Goal: Information Seeking & Learning: Learn about a topic

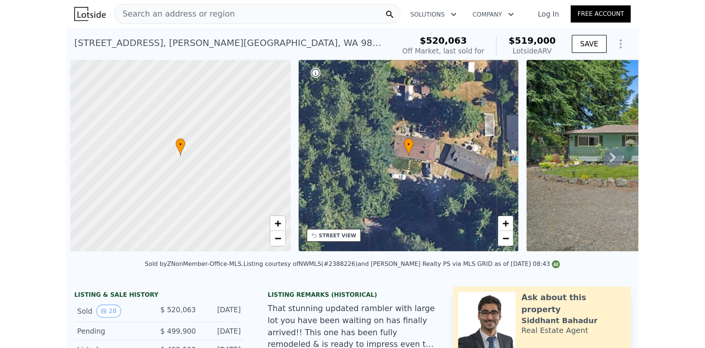
scroll to position [0, 3]
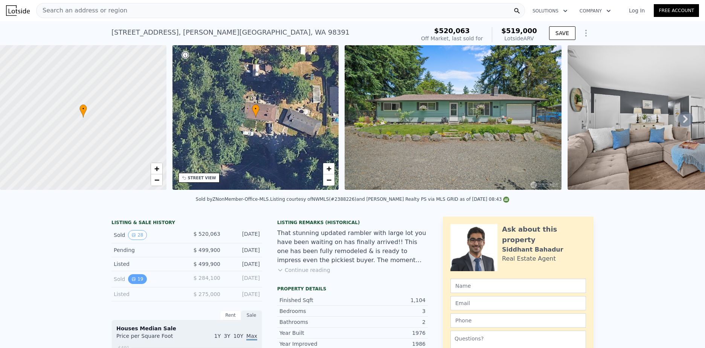
click at [133, 284] on button "19" at bounding box center [137, 279] width 18 height 10
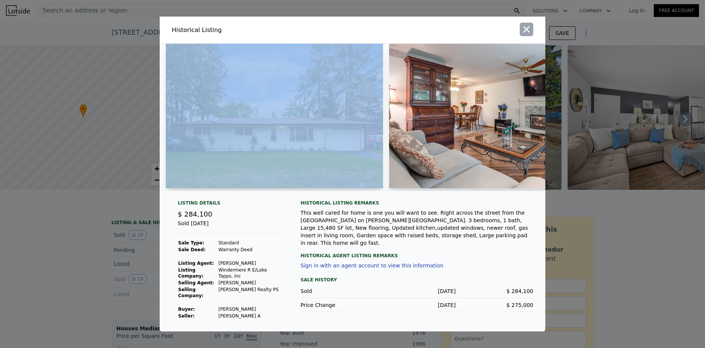
drag, startPoint x: 355, startPoint y: 30, endPoint x: 527, endPoint y: 31, distance: 172.1
click at [527, 31] on div "Historical Listing" at bounding box center [353, 30] width 386 height 27
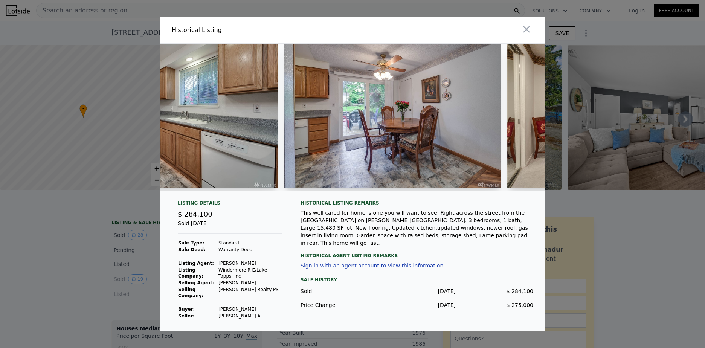
scroll to position [0, 1001]
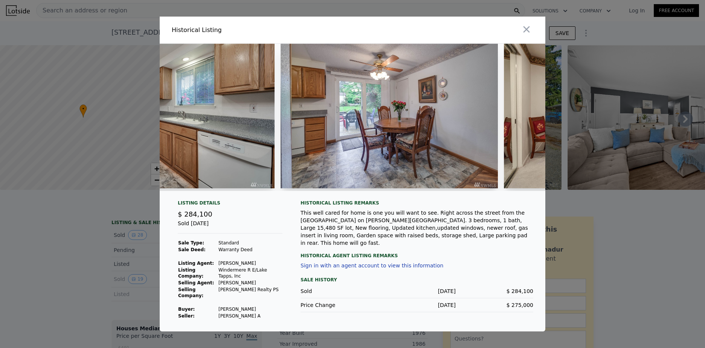
click at [424, 146] on img at bounding box center [389, 116] width 217 height 145
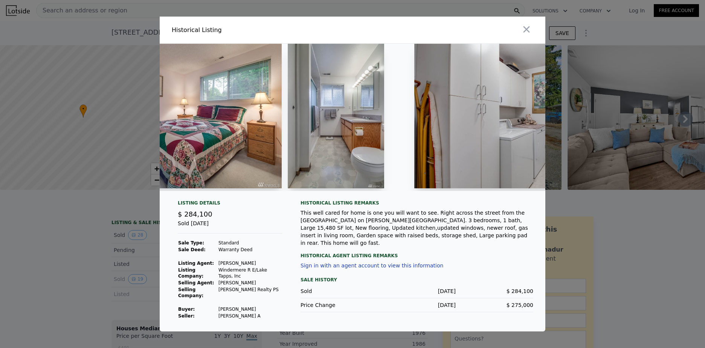
scroll to position [0, 1671]
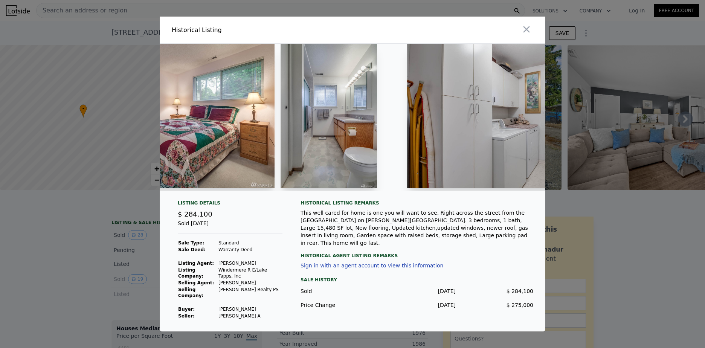
click at [369, 142] on img at bounding box center [329, 116] width 96 height 145
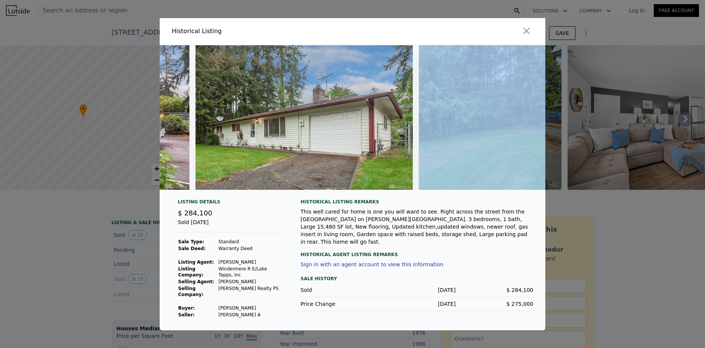
scroll to position [0, 3269]
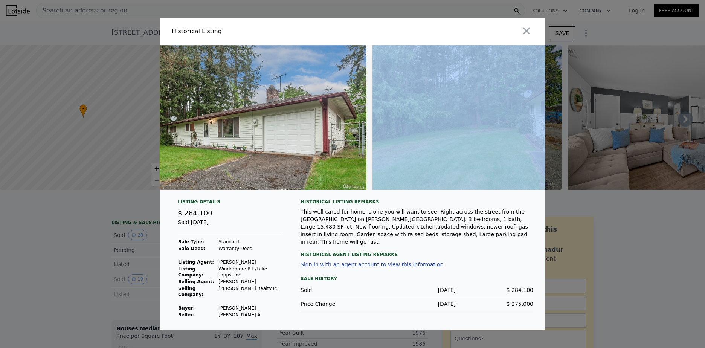
drag, startPoint x: 483, startPoint y: 198, endPoint x: 468, endPoint y: 202, distance: 15.2
click at [468, 196] on div at bounding box center [353, 120] width 386 height 151
click at [204, 166] on img at bounding box center [257, 117] width 217 height 145
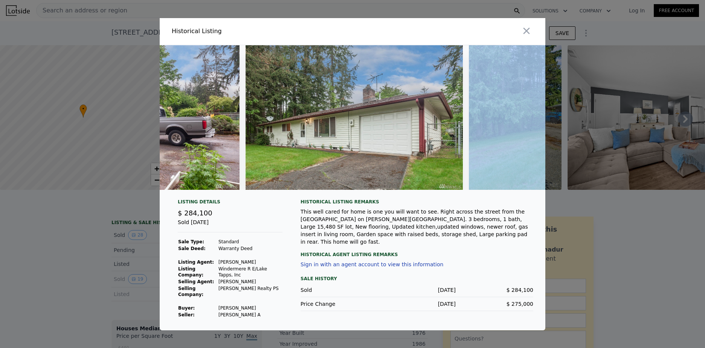
scroll to position [0, 3180]
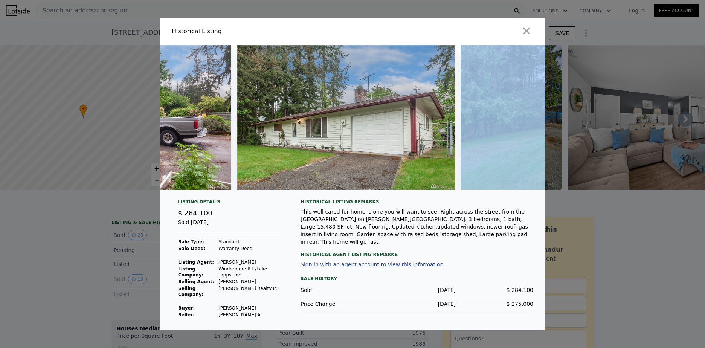
click at [453, 152] on img at bounding box center [345, 117] width 217 height 145
click at [424, 147] on img at bounding box center [345, 117] width 217 height 145
click at [522, 170] on img at bounding box center [569, 117] width 217 height 145
click at [507, 169] on img at bounding box center [569, 117] width 217 height 145
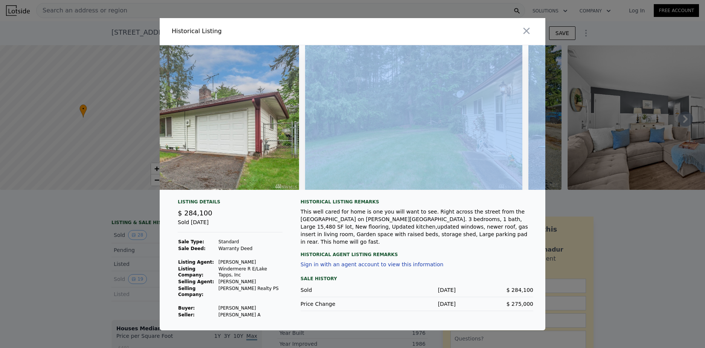
scroll to position [0, 3340]
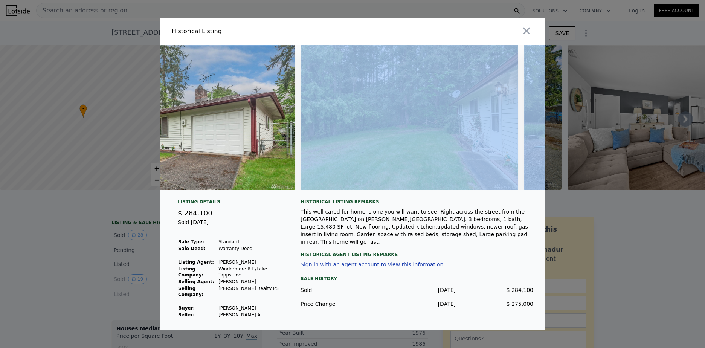
click at [516, 179] on img at bounding box center [409, 117] width 217 height 145
click at [531, 175] on img at bounding box center [620, 117] width 193 height 145
drag, startPoint x: 443, startPoint y: 163, endPoint x: 388, endPoint y: 165, distance: 55.4
click at [388, 165] on img at bounding box center [409, 117] width 217 height 145
click at [434, 180] on img at bounding box center [409, 117] width 217 height 145
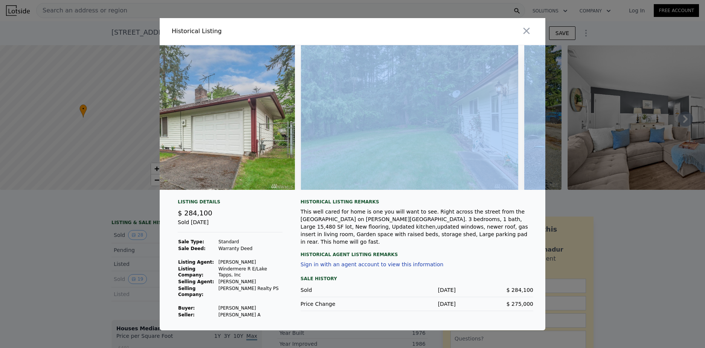
click at [434, 180] on img at bounding box center [409, 117] width 217 height 145
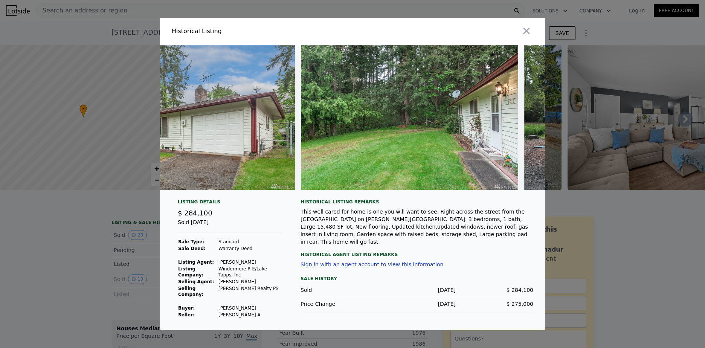
click at [466, 44] on div at bounding box center [451, 31] width 190 height 27
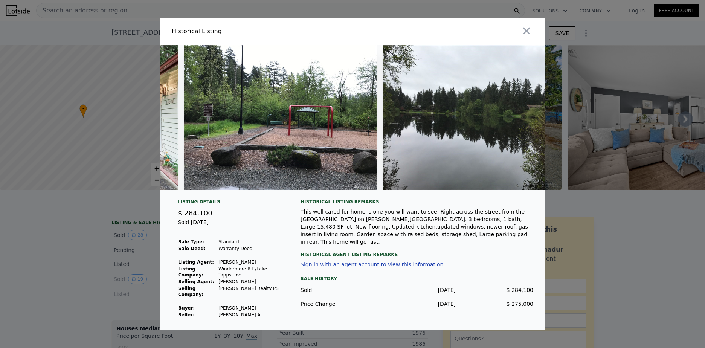
scroll to position [0, 3723]
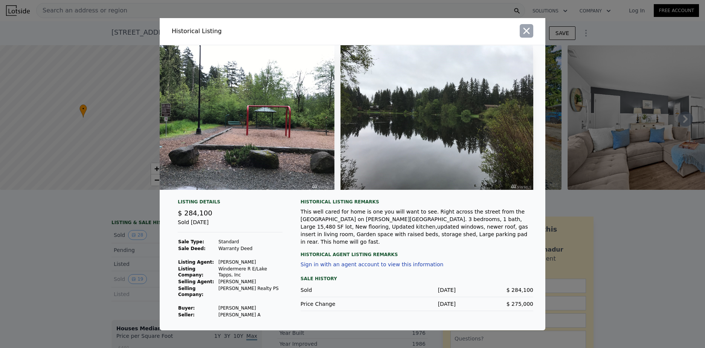
click at [526, 31] on icon "button" at bounding box center [526, 31] width 11 height 11
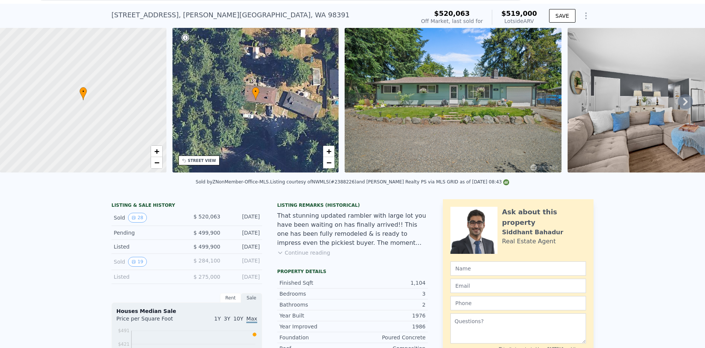
scroll to position [54, 0]
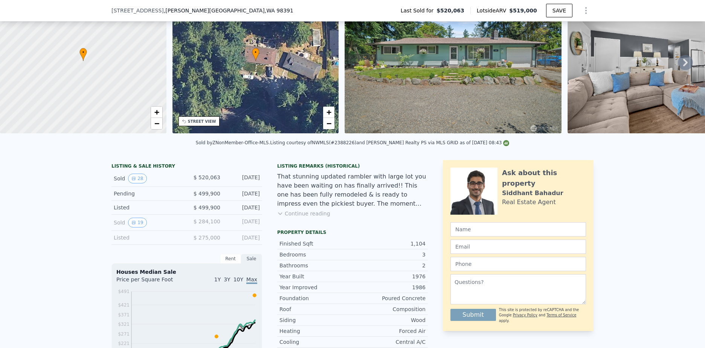
click at [114, 227] on div "Sold 19" at bounding box center [147, 223] width 67 height 10
click at [291, 217] on button "Continue reading" at bounding box center [303, 214] width 53 height 8
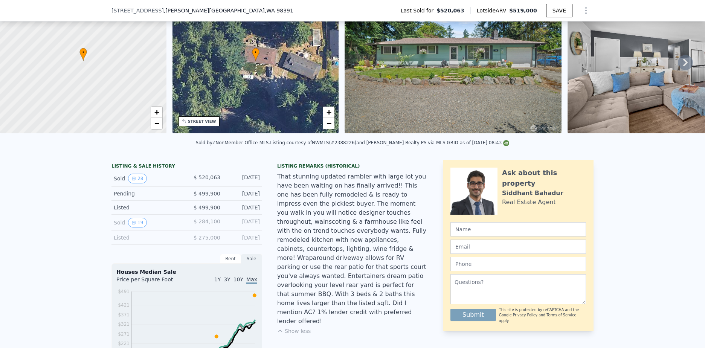
click at [157, 179] on div "Sold 28 $ 520,063 [DATE]" at bounding box center [186, 179] width 151 height 16
click at [149, 183] on div "Sold 28" at bounding box center [147, 179] width 67 height 10
click at [136, 183] on button "28" at bounding box center [137, 179] width 18 height 10
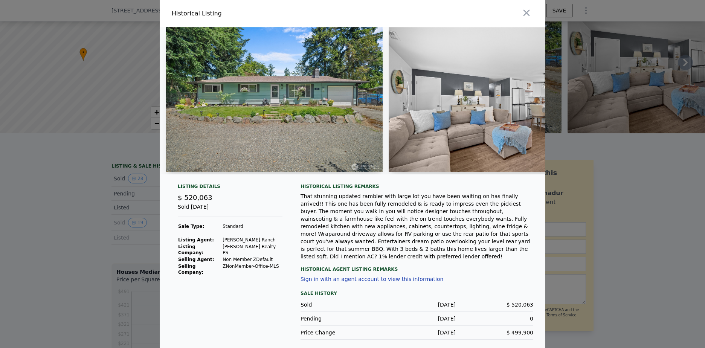
scroll to position [1, 0]
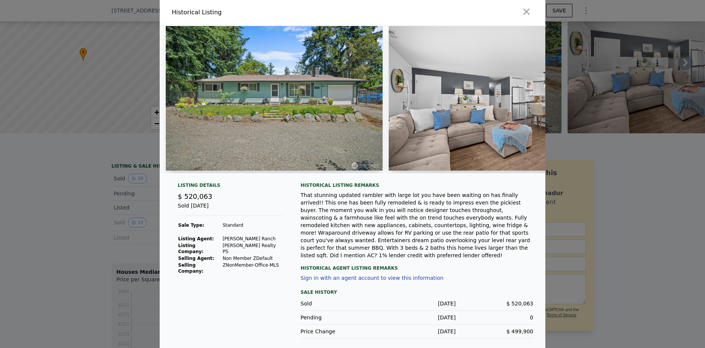
click at [514, 12] on div at bounding box center [451, 12] width 190 height 27
click at [523, 9] on icon "button" at bounding box center [526, 12] width 6 height 6
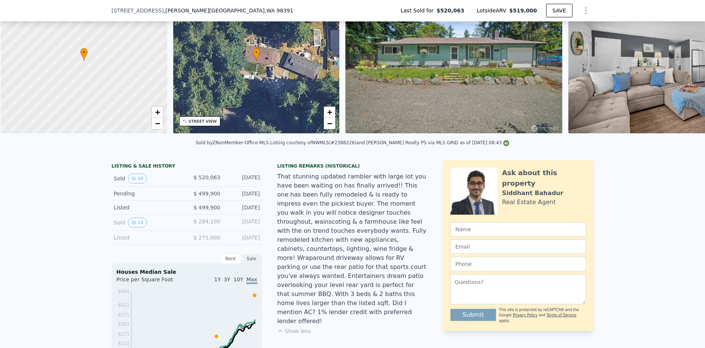
scroll to position [0, 3]
click at [128, 225] on button "19" at bounding box center [137, 223] width 18 height 10
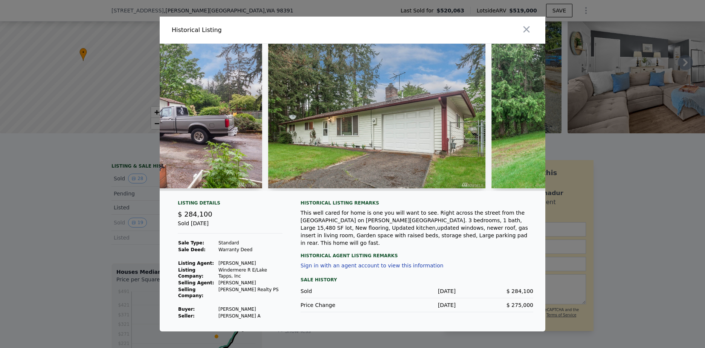
scroll to position [0, 3157]
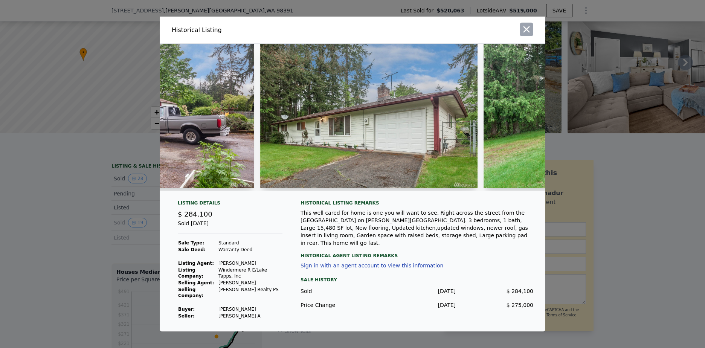
click at [532, 35] on button "button" at bounding box center [527, 30] width 14 height 14
